Goal: Transaction & Acquisition: Download file/media

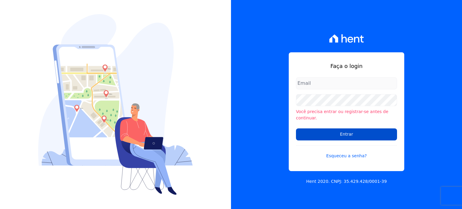
type input "valdete@construtorafarias.com.br"
click at [313, 130] on input "Entrar" at bounding box center [346, 134] width 101 height 12
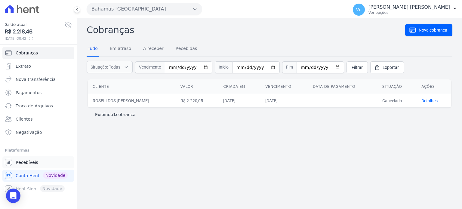
drag, startPoint x: 29, startPoint y: 163, endPoint x: 28, endPoint y: 160, distance: 3.9
click at [29, 163] on span "Recebíveis" at bounding box center [27, 162] width 23 height 6
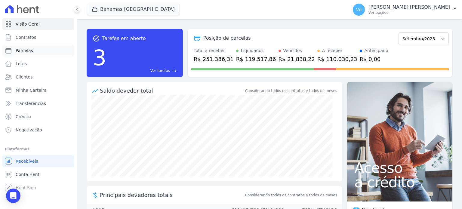
click at [29, 51] on span "Parcelas" at bounding box center [24, 51] width 17 height 6
select select
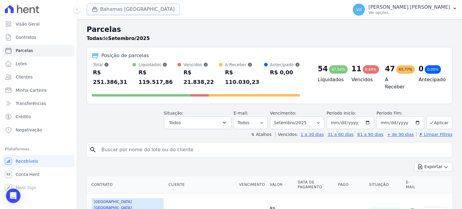
click at [126, 9] on button "Bahamas East Village" at bounding box center [133, 9] width 93 height 11
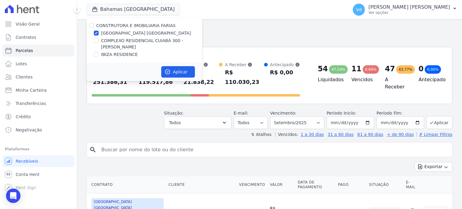
click at [100, 32] on div "[GEOGRAPHIC_DATA] [GEOGRAPHIC_DATA]" at bounding box center [145, 33] width 116 height 6
click at [96, 31] on input "[GEOGRAPHIC_DATA] [GEOGRAPHIC_DATA]" at bounding box center [96, 33] width 5 height 5
checkbox input "false"
click at [94, 39] on input "COMPLEXO RESIDENCIAL CUIABÁ 300 - [PERSON_NAME]" at bounding box center [96, 40] width 5 height 5
checkbox input "true"
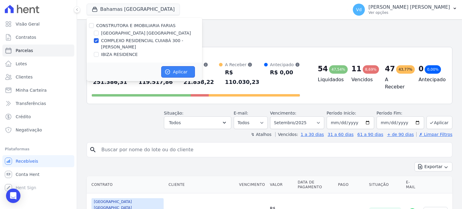
click at [177, 73] on button "Aplicar" at bounding box center [178, 71] width 34 height 11
select select
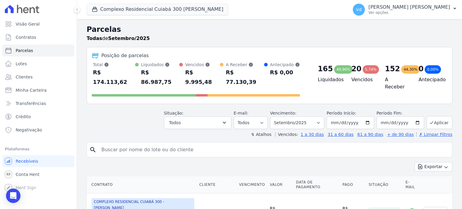
click at [140, 144] on input "search" at bounding box center [274, 150] width 352 height 12
type input "[PERSON_NAME]"
select select
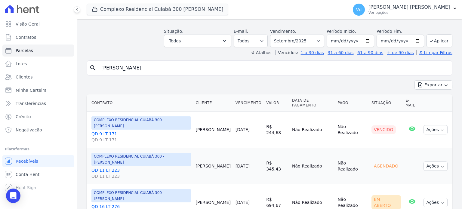
scroll to position [58, 0]
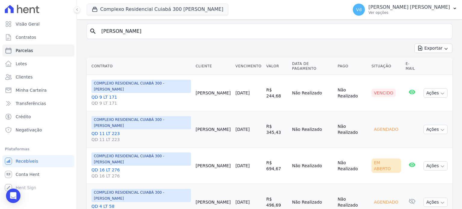
click at [107, 167] on link "QD 16 LT 276 QD 16 LT 276" at bounding box center [141, 173] width 100 height 12
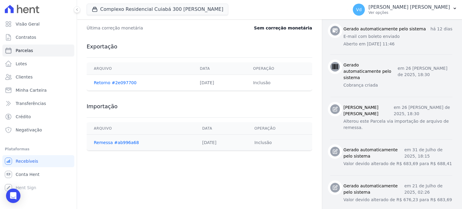
scroll to position [255, 0]
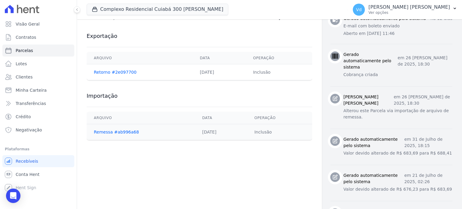
click at [225, 150] on div "Contratos Contrato #2c5d8497 Parcelas Parcela #5 Parcela #5 - Setembro de 2025 …" at bounding box center [199, 3] width 245 height 478
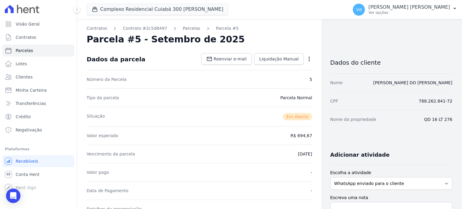
scroll to position [0, 0]
click at [39, 51] on link "Parcelas" at bounding box center [38, 51] width 72 height 12
select select
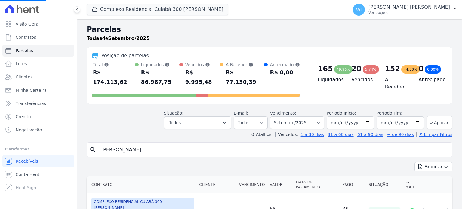
select select
click at [321, 116] on select "Filtrar por período ──────── Todos os meses Abril/2024 Maio/2024 Junho/2024 Jul…" at bounding box center [297, 122] width 54 height 13
select select "08/2025"
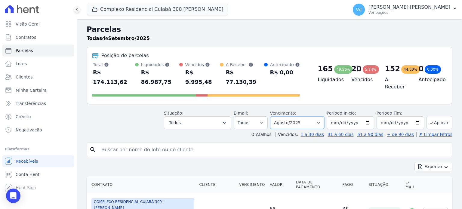
click at [275, 116] on select "Filtrar por período ──────── Todos os meses Abril/2024 Maio/2024 Junho/2024 Jul…" at bounding box center [297, 122] width 54 height 13
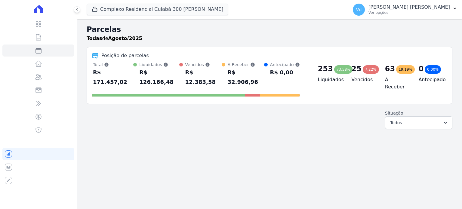
select select
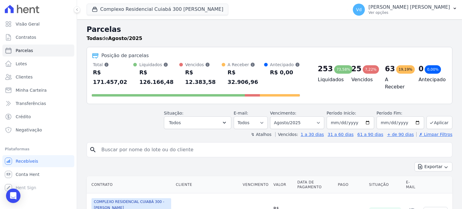
click at [156, 144] on input "search" at bounding box center [274, 150] width 352 height 12
type input "[PERSON_NAME]"
select select
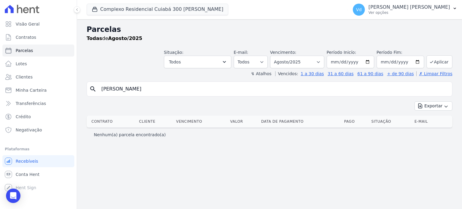
click at [156, 90] on input "[PERSON_NAME]" at bounding box center [274, 89] width 352 height 12
type input "[PERSON_NAME]"
select select
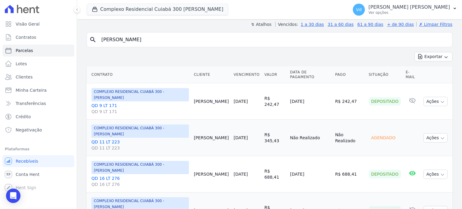
scroll to position [60, 0]
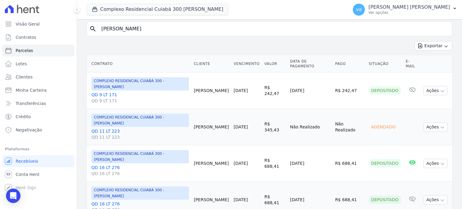
click at [108, 169] on link "QD 16 LT 276 QD 16 LT 276" at bounding box center [139, 171] width 97 height 12
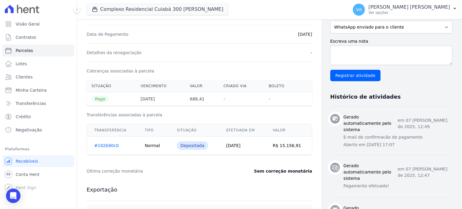
scroll to position [150, 0]
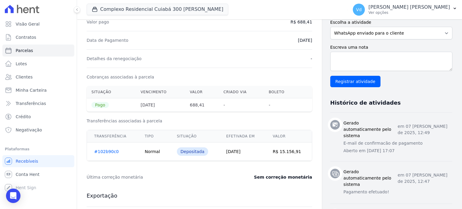
drag, startPoint x: 225, startPoint y: 150, endPoint x: 250, endPoint y: 154, distance: 25.2
click at [250, 154] on td "[DATE]" at bounding box center [242, 152] width 47 height 18
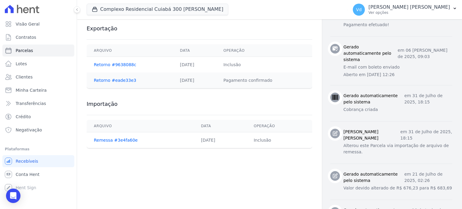
scroll to position [334, 0]
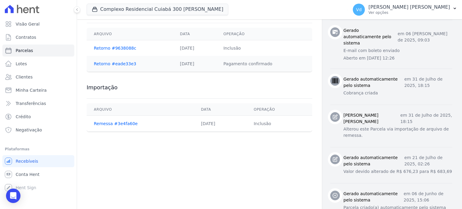
select select
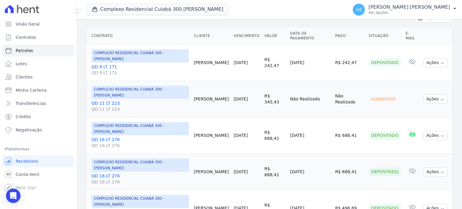
scroll to position [90, 0]
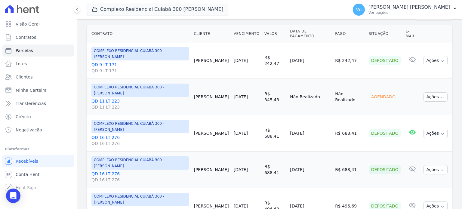
click at [108, 137] on link "QD 16 LT 276 QD 16 LT 276" at bounding box center [139, 140] width 97 height 12
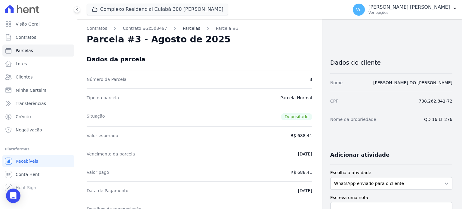
click at [185, 28] on link "Parcelas" at bounding box center [191, 28] width 17 height 6
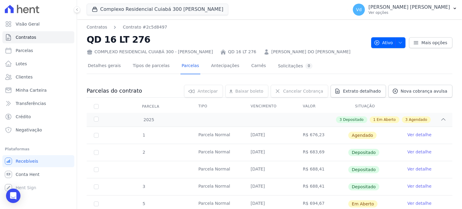
click at [412, 167] on link "Ver detalhe" at bounding box center [419, 169] width 24 height 6
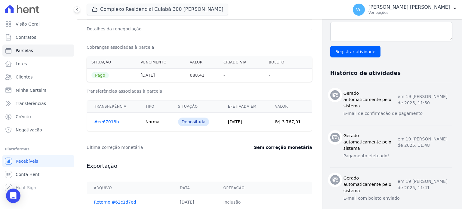
scroll to position [181, 0]
drag, startPoint x: 290, startPoint y: 118, endPoint x: 230, endPoint y: 121, distance: 59.6
click at [230, 120] on tr "#ee67018b Normal Depositada [DATE] R$ 3.767,01" at bounding box center [199, 122] width 225 height 18
click at [233, 146] on div "Sem correção monetária" at bounding box center [268, 147] width 87 height 6
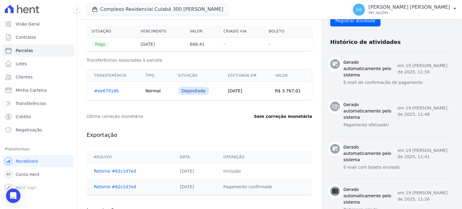
scroll to position [211, 0]
drag, startPoint x: 227, startPoint y: 90, endPoint x: 292, endPoint y: 91, distance: 65.0
click at [292, 91] on tr "#ee67018b Normal Depositada [DATE] R$ 3.767,01" at bounding box center [199, 91] width 225 height 18
click at [220, 112] on div "Última correção monetária Sem correção monetária" at bounding box center [200, 117] width 226 height 18
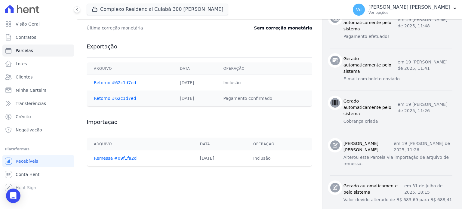
scroll to position [331, 0]
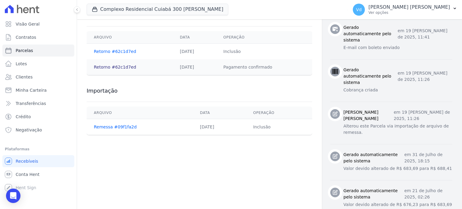
click at [113, 66] on link "Retorno #62c1d7ed" at bounding box center [115, 67] width 42 height 5
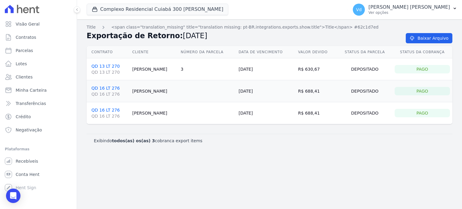
drag, startPoint x: 240, startPoint y: 90, endPoint x: 277, endPoint y: 123, distance: 49.6
click at [265, 113] on tbody "QD 13 LT 270 QD 13 LT 270 [PERSON_NAME] 3 [DATE] R$ 630,67 Depositado Pago QD 1…" at bounding box center [270, 91] width 366 height 66
click at [307, 141] on div "Exibindo todos(as) os(as) 3 cobranca export items" at bounding box center [269, 141] width 351 height 6
drag, startPoint x: 243, startPoint y: 90, endPoint x: 358, endPoint y: 138, distance: 124.9
click at [369, 120] on tbody "QD 13 LT 270 QD 13 LT 270 [PERSON_NAME] 3 [DATE] R$ 630,67 Depositado Pago QD 1…" at bounding box center [270, 91] width 366 height 66
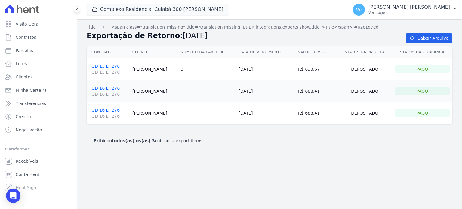
click at [348, 144] on div "Exibindo todos(as) os(as) 3 cobranca export items" at bounding box center [270, 141] width 366 height 14
click at [89, 27] on span "Title" at bounding box center [91, 27] width 9 height 5
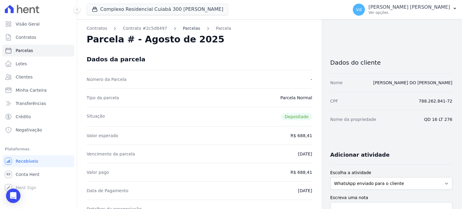
click at [187, 27] on link "Parcelas" at bounding box center [191, 28] width 17 height 6
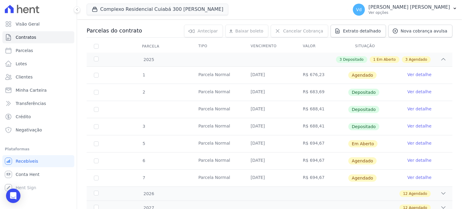
scroll to position [60, 0]
click at [412, 125] on link "Ver detalhe" at bounding box center [419, 126] width 24 height 6
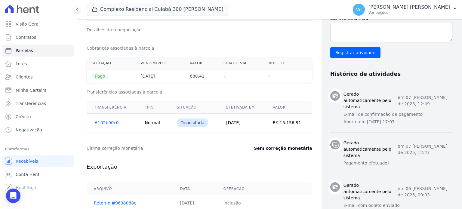
scroll to position [211, 0]
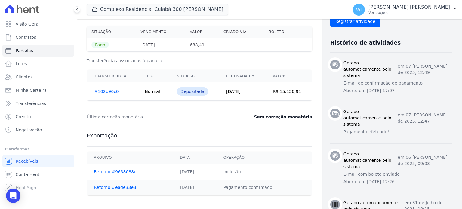
click at [99, 90] on link "#102b90c0" at bounding box center [106, 91] width 25 height 5
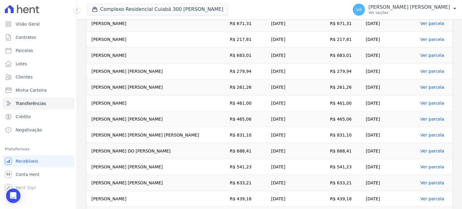
scroll to position [391, 0]
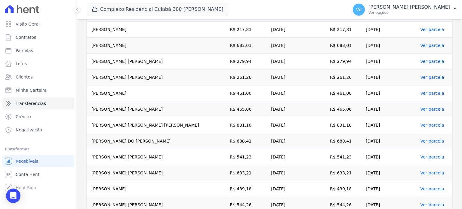
drag, startPoint x: 364, startPoint y: 138, endPoint x: 169, endPoint y: 150, distance: 195.9
click at [169, 150] on tbody "[PERSON_NAME] R$ 474,30 [DATE] R$ 474,30 [DATE] Ver parcela [PERSON_NAME] R$ 66…" at bounding box center [270, 29] width 366 height 462
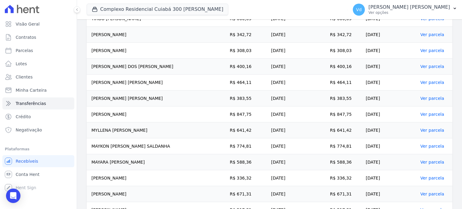
scroll to position [0, 0]
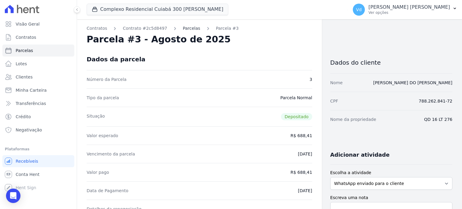
click at [183, 29] on link "Parcelas" at bounding box center [191, 28] width 17 height 6
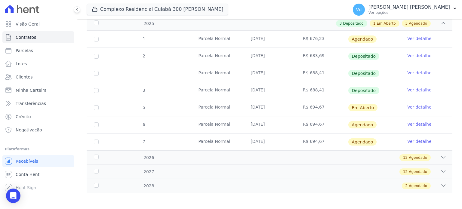
scroll to position [97, 0]
click at [413, 72] on link "Ver detalhe" at bounding box center [419, 72] width 24 height 6
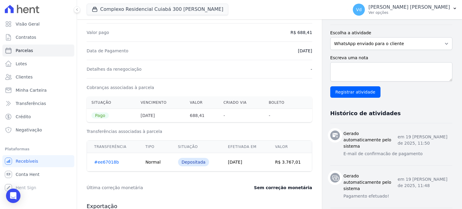
scroll to position [150, 0]
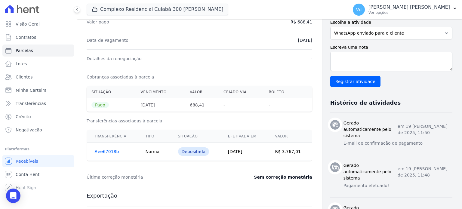
click at [105, 150] on link "#ee67018b" at bounding box center [106, 151] width 25 height 5
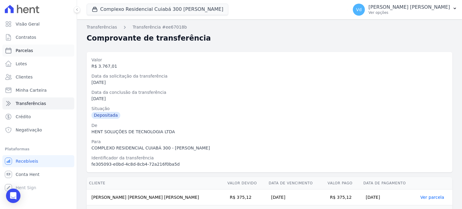
click at [30, 52] on span "Parcelas" at bounding box center [24, 51] width 17 height 6
select select
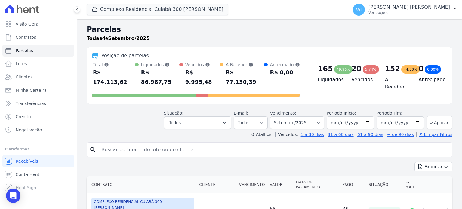
click at [137, 144] on input "search" at bounding box center [274, 150] width 352 height 12
type input "aryadne"
select select
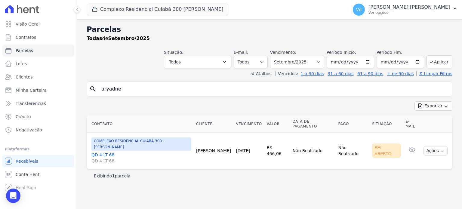
click at [105, 152] on link "QD 4 LT 68 QD 4 LT 68" at bounding box center [141, 158] width 100 height 12
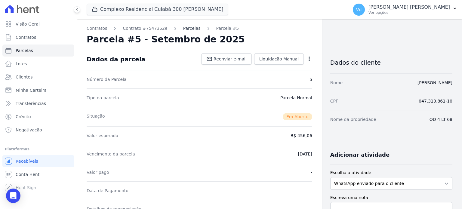
click at [183, 29] on link "Parcelas" at bounding box center [191, 28] width 17 height 6
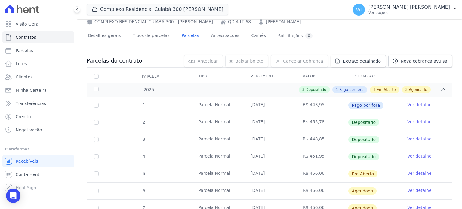
scroll to position [60, 0]
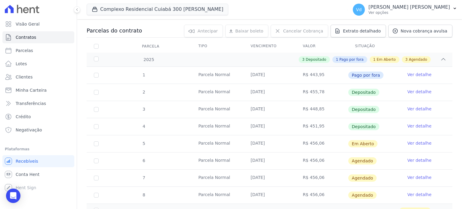
click at [412, 125] on link "Ver detalhe" at bounding box center [419, 126] width 24 height 6
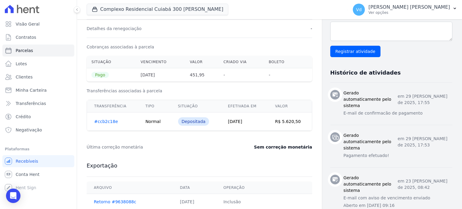
scroll to position [211, 0]
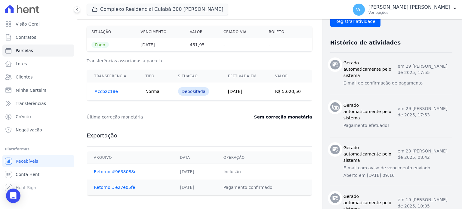
click at [101, 90] on link "#ccb2c18e" at bounding box center [106, 91] width 24 height 5
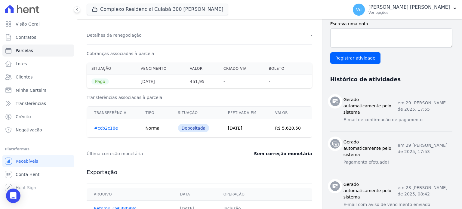
scroll to position [181, 0]
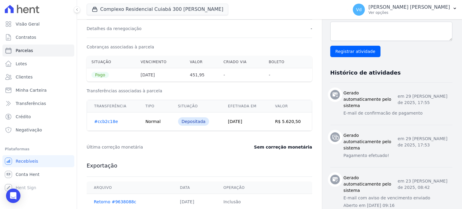
click at [102, 120] on link "#ccb2c18e" at bounding box center [106, 121] width 24 height 5
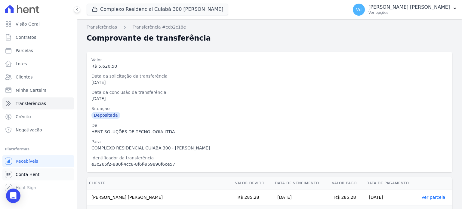
click at [30, 173] on span "Conta Hent" at bounding box center [28, 174] width 24 height 6
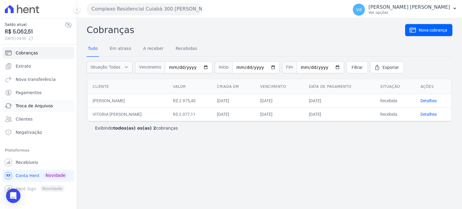
click at [30, 105] on span "Troca de Arquivos" at bounding box center [34, 106] width 37 height 6
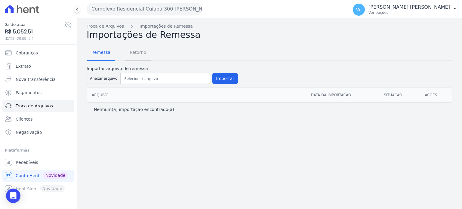
click at [137, 51] on span "Retorno" at bounding box center [138, 52] width 24 height 12
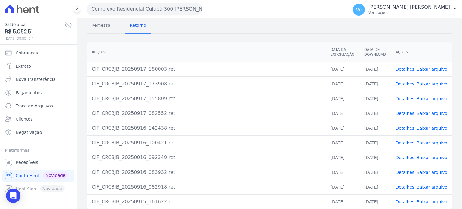
scroll to position [55, 0]
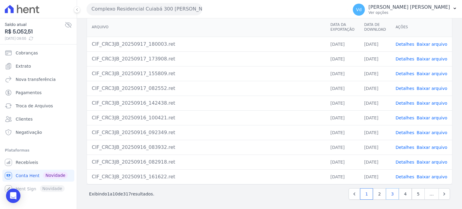
click at [392, 193] on link "3" at bounding box center [392, 193] width 13 height 11
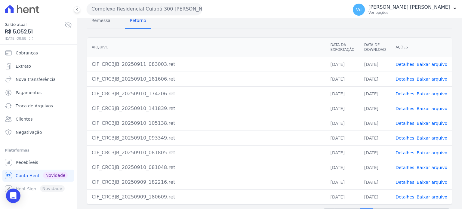
scroll to position [55, 0]
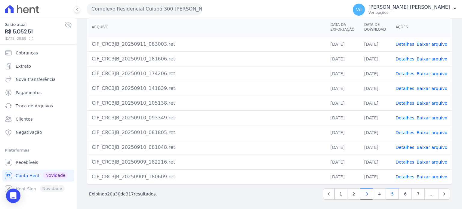
click at [390, 192] on link "5" at bounding box center [392, 193] width 13 height 11
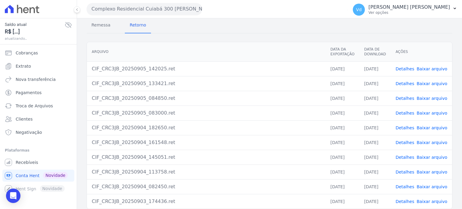
scroll to position [55, 0]
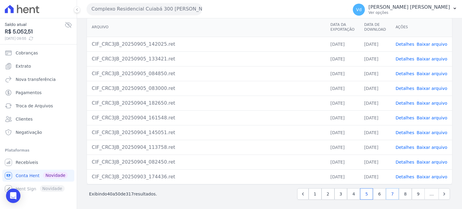
click at [391, 191] on link "7" at bounding box center [392, 193] width 13 height 11
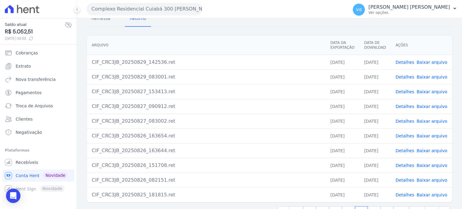
scroll to position [55, 0]
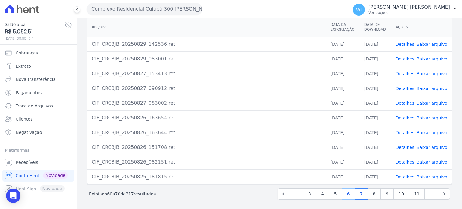
click at [348, 191] on link "6" at bounding box center [348, 193] width 13 height 11
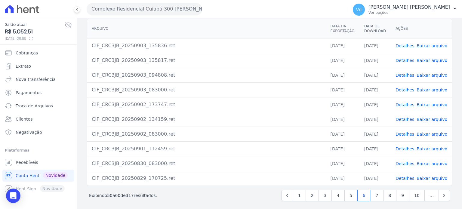
scroll to position [55, 0]
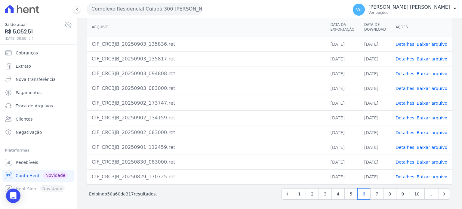
click at [408, 146] on link "Detalhes" at bounding box center [405, 147] width 19 height 5
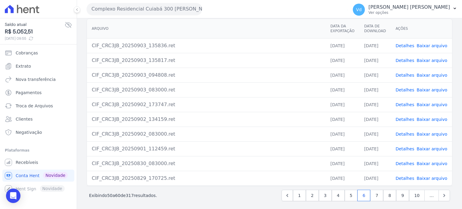
scroll to position [55, 0]
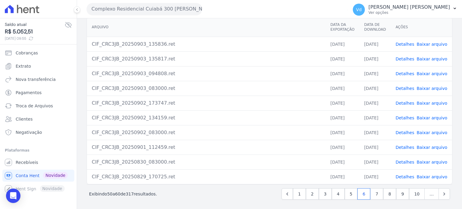
click at [406, 147] on link "Detalhes" at bounding box center [405, 147] width 19 height 5
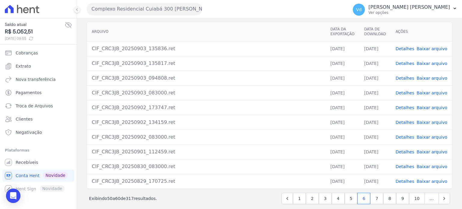
scroll to position [55, 0]
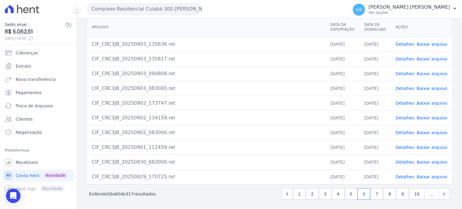
click at [402, 161] on link "Detalhes" at bounding box center [405, 162] width 19 height 5
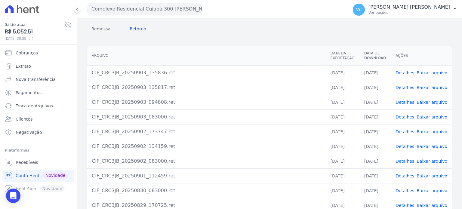
scroll to position [55, 0]
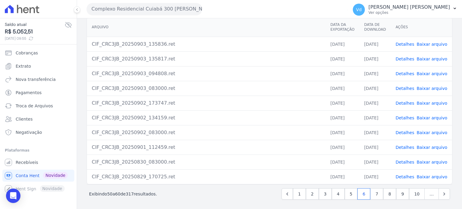
click at [429, 160] on link "Baixar arquivo" at bounding box center [432, 162] width 31 height 5
click at [404, 161] on link "Detalhes" at bounding box center [405, 162] width 19 height 5
